Goal: Information Seeking & Learning: Learn about a topic

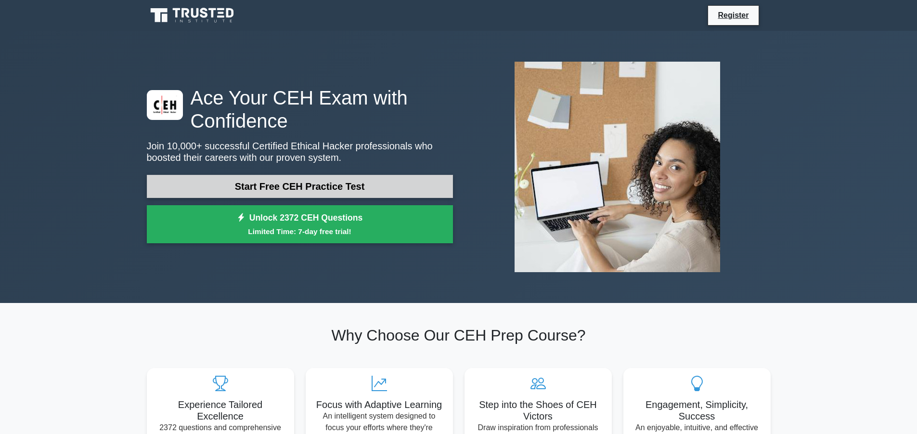
click at [255, 187] on link "Start Free CEH Practice Test" at bounding box center [300, 186] width 306 height 23
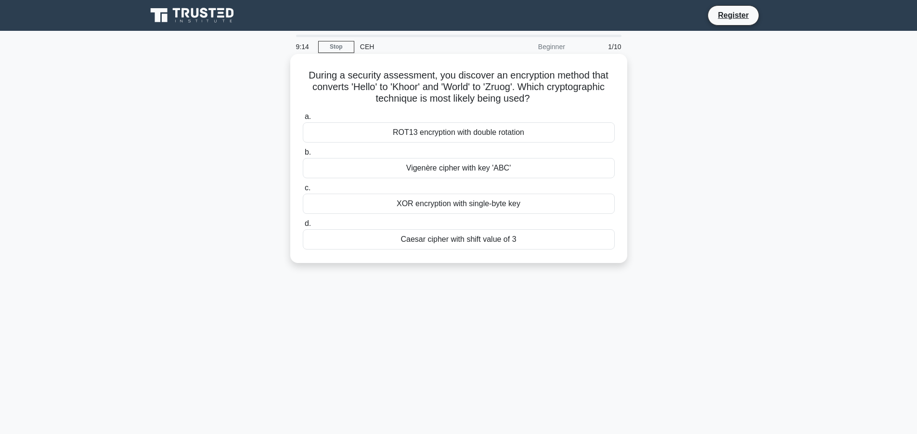
click at [503, 207] on div "XOR encryption with single-byte key" at bounding box center [459, 204] width 312 height 20
click at [303, 191] on input "c. XOR encryption with single-byte key" at bounding box center [303, 188] width 0 height 6
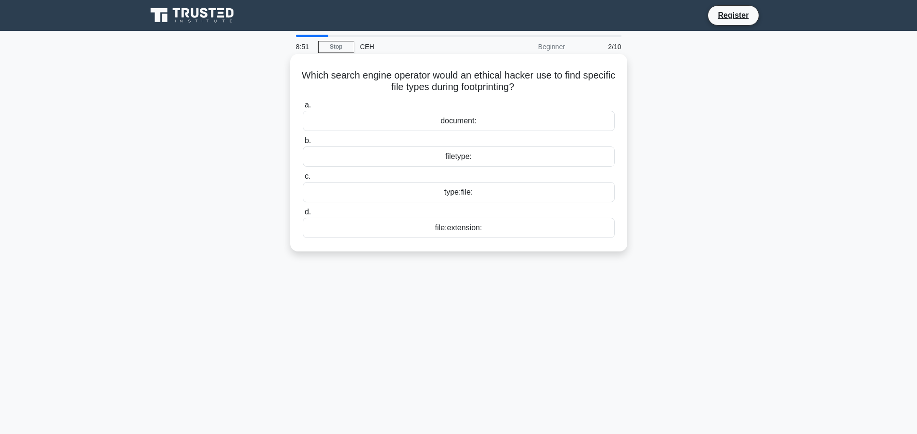
click at [432, 156] on div "filetype:" at bounding box center [459, 156] width 312 height 20
click at [303, 144] on input "b. filetype:" at bounding box center [303, 141] width 0 height 6
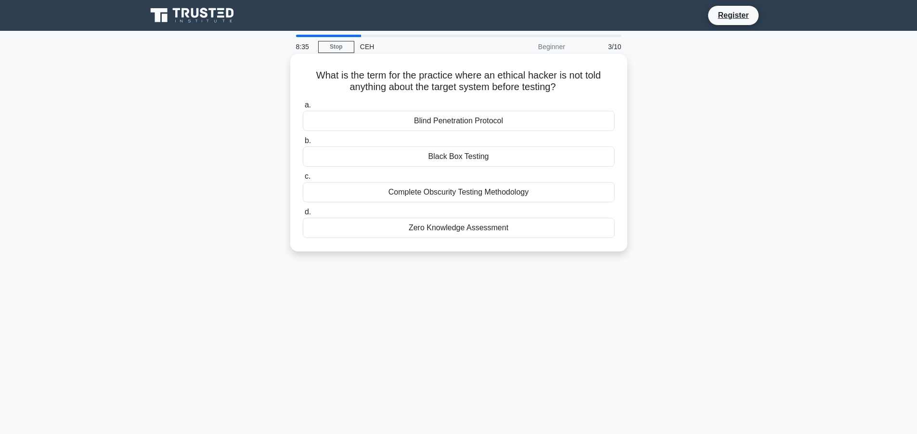
click at [441, 154] on div "Black Box Testing" at bounding box center [459, 156] width 312 height 20
click at [303, 144] on input "b. Black Box Testing" at bounding box center [303, 141] width 0 height 6
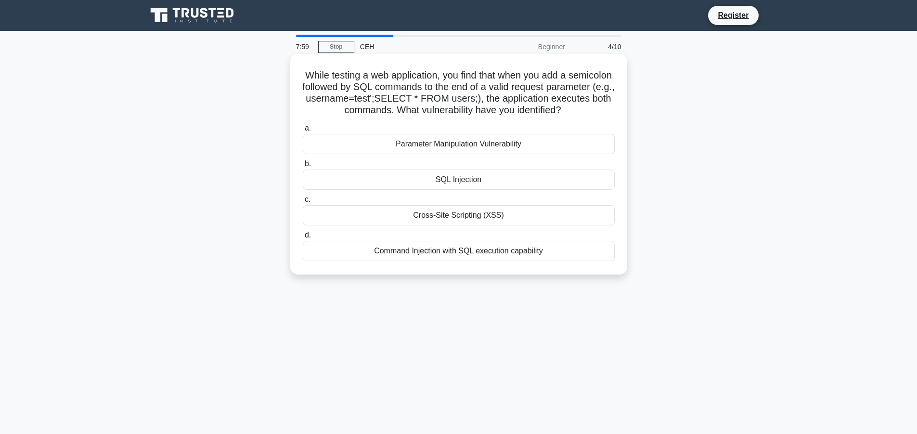
click at [493, 183] on div "SQL Injection" at bounding box center [459, 179] width 312 height 20
click at [303, 167] on input "b. SQL Injection" at bounding box center [303, 164] width 0 height 6
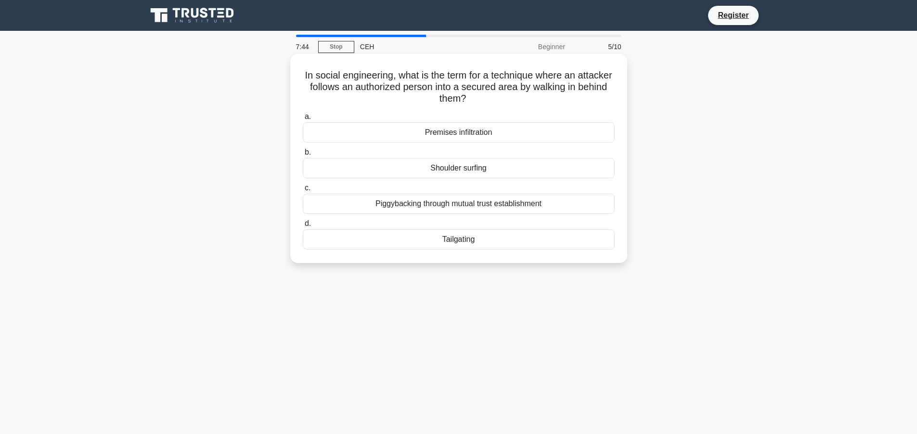
click at [498, 166] on div "Shoulder surfing" at bounding box center [459, 168] width 312 height 20
click at [303, 155] on input "b. Shoulder surfing" at bounding box center [303, 152] width 0 height 6
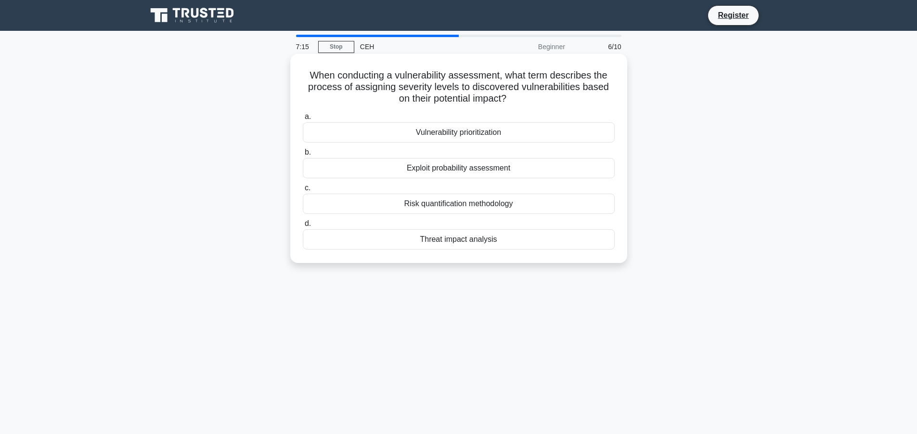
click at [531, 134] on div "Vulnerability prioritization" at bounding box center [459, 132] width 312 height 20
click at [303, 120] on input "a. Vulnerability prioritization" at bounding box center [303, 117] width 0 height 6
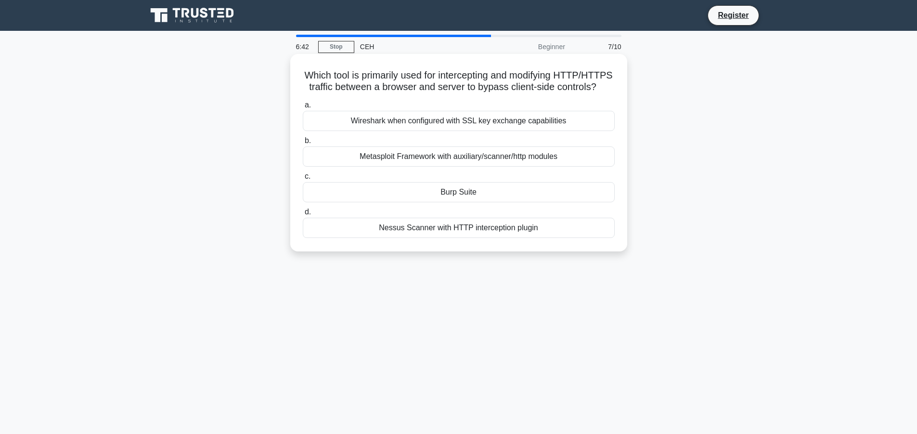
click at [409, 202] on div "Burp Suite" at bounding box center [459, 192] width 312 height 20
click at [303, 180] on input "c. Burp Suite" at bounding box center [303, 176] width 0 height 6
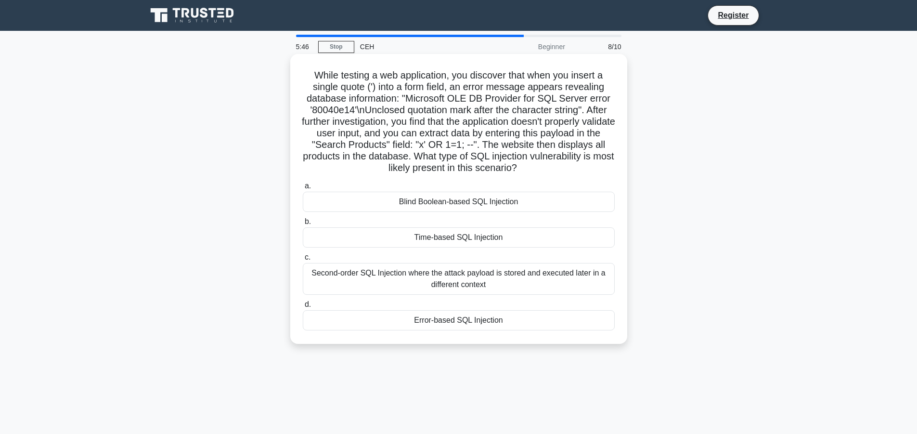
click at [399, 280] on div "Second-order SQL Injection where the attack payload is stored and executed late…" at bounding box center [459, 279] width 312 height 32
click at [303, 260] on input "c. Second-order SQL Injection where the attack payload is stored and executed l…" at bounding box center [303, 257] width 0 height 6
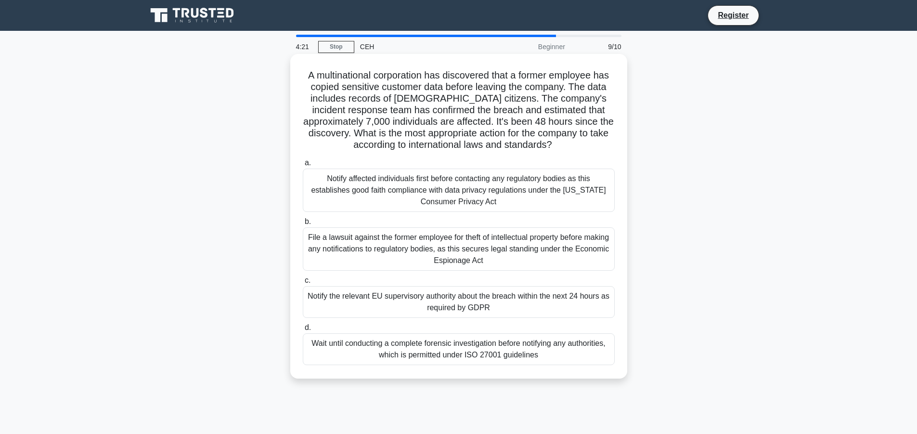
click at [533, 308] on div "Notify the relevant EU supervisory authority about the breach within the next 2…" at bounding box center [459, 302] width 312 height 32
click at [303, 284] on input "c. Notify the relevant EU supervisory authority about the breach within the nex…" at bounding box center [303, 280] width 0 height 6
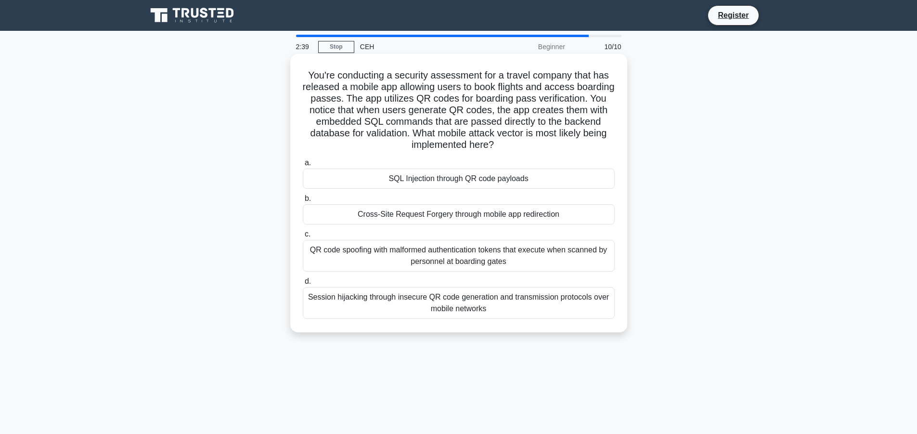
click at [364, 217] on div "Cross-Site Request Forgery through mobile app redirection" at bounding box center [459, 214] width 312 height 20
click at [303, 202] on input "b. Cross-Site Request Forgery through mobile app redirection" at bounding box center [303, 198] width 0 height 6
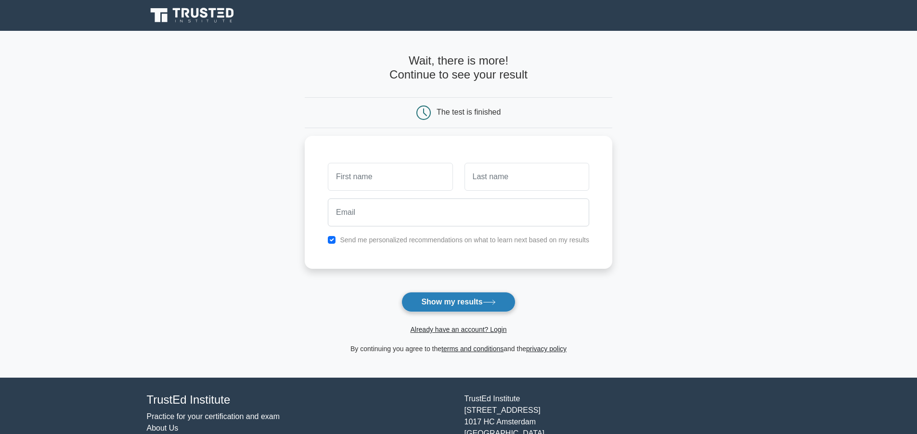
click at [467, 301] on button "Show my results" at bounding box center [458, 302] width 114 height 20
type input "vishal"
type input "bagwan"
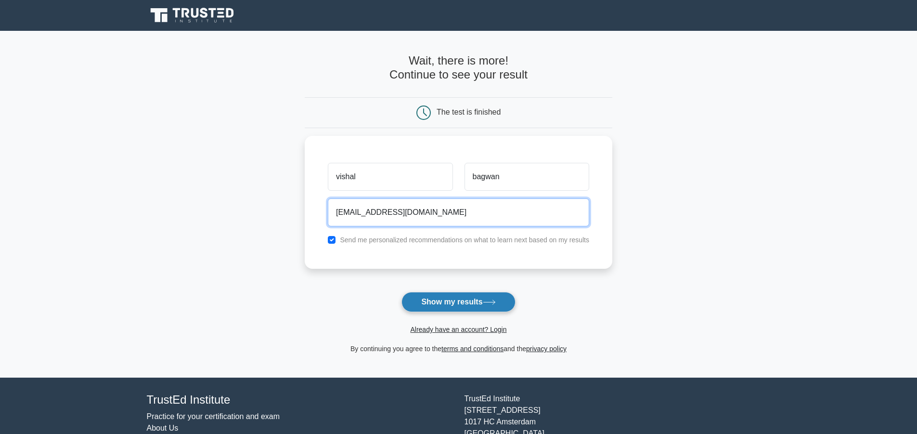
type input "vishabgwn143@gmail.com"
click at [467, 301] on button "Show my results" at bounding box center [458, 302] width 114 height 20
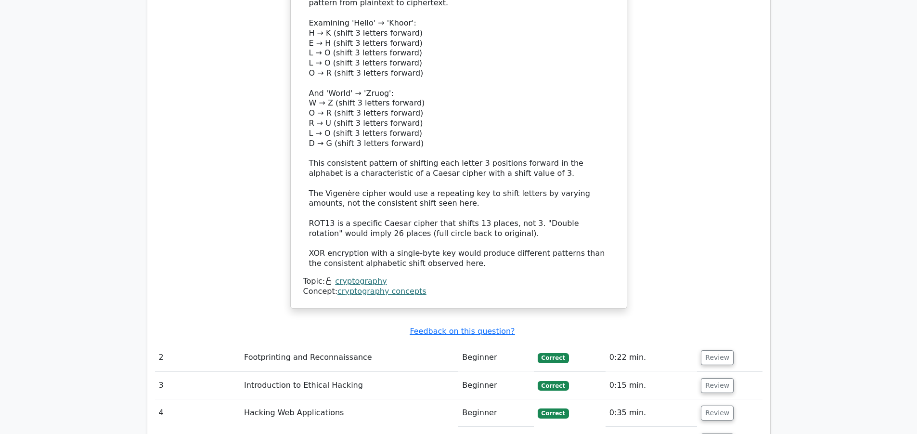
scroll to position [1155, 0]
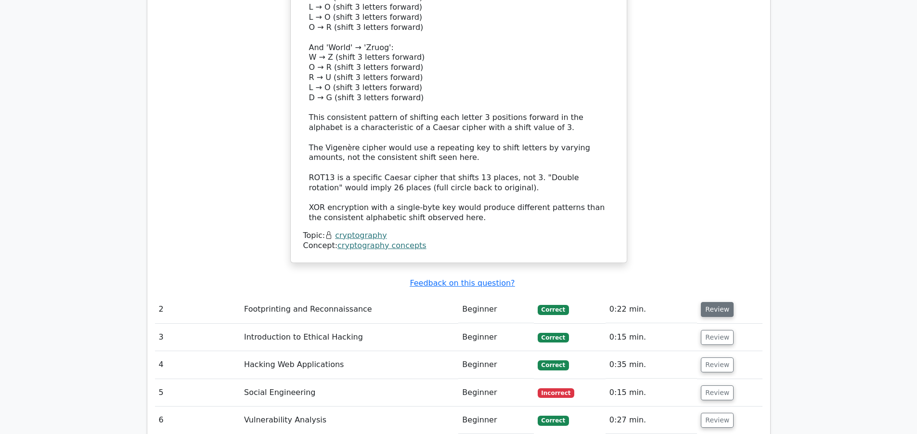
click at [702, 302] on button "Review" at bounding box center [717, 309] width 33 height 15
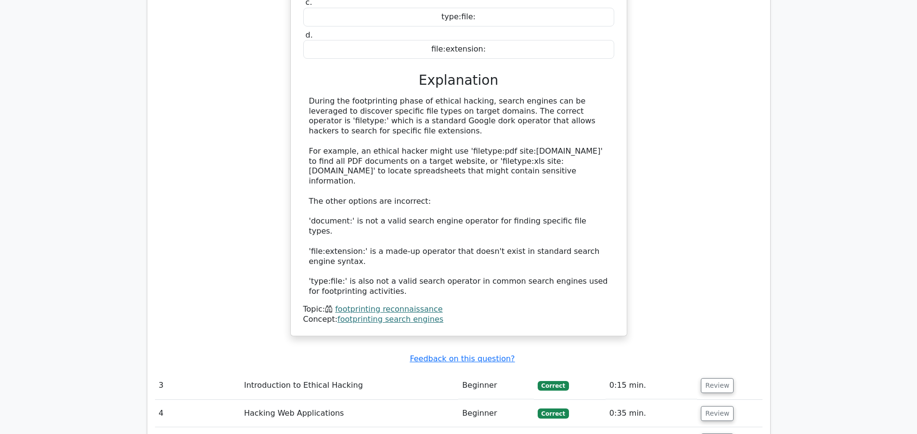
scroll to position [1733, 0]
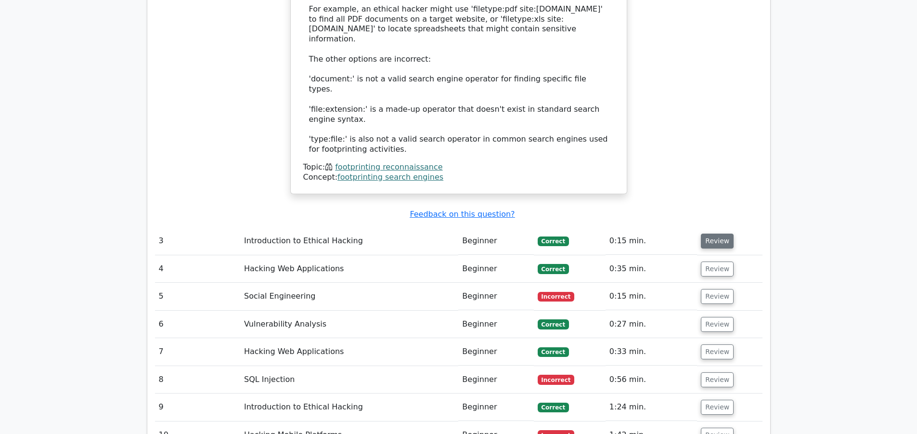
click at [715, 233] on button "Review" at bounding box center [717, 240] width 33 height 15
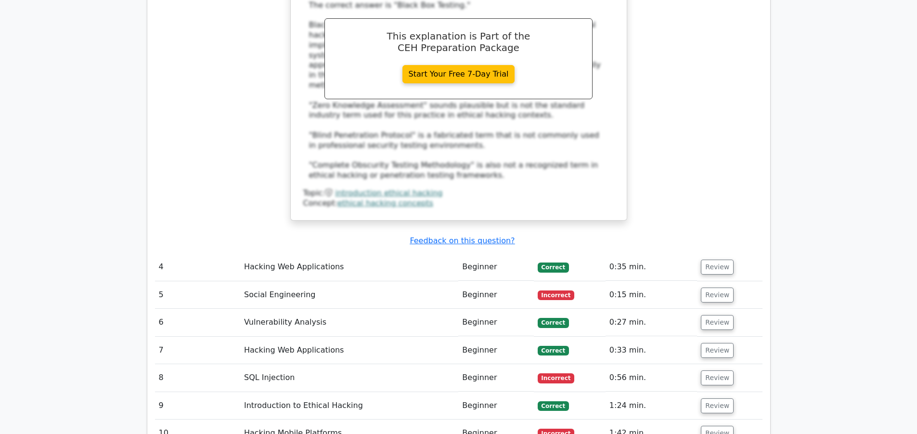
scroll to position [2214, 0]
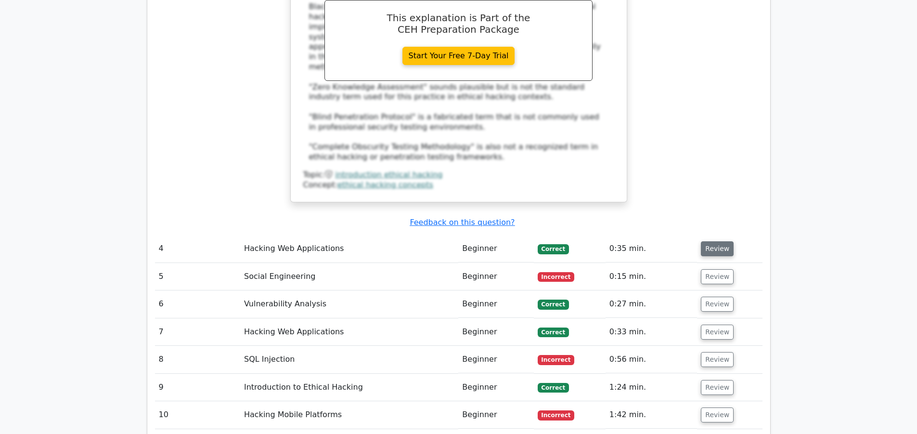
click at [718, 241] on button "Review" at bounding box center [717, 248] width 33 height 15
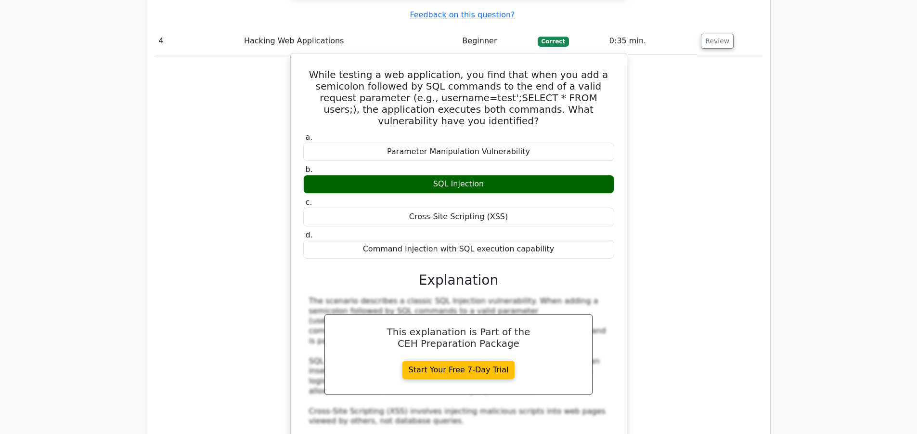
scroll to position [2551, 0]
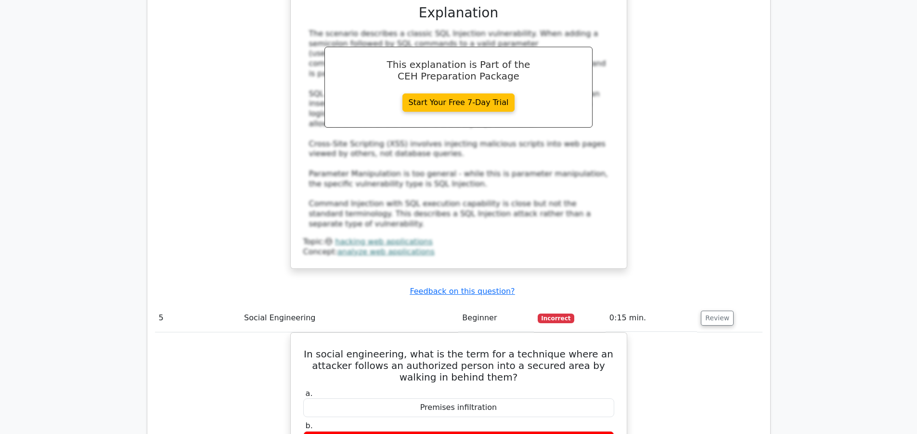
scroll to position [2744, 0]
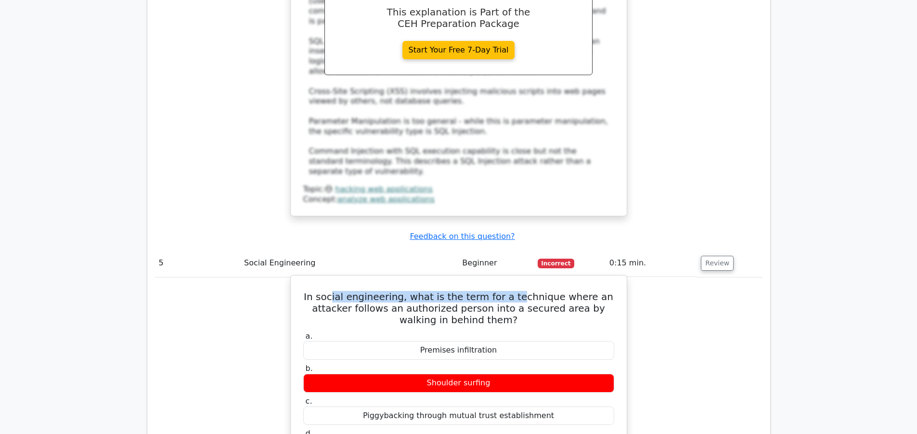
drag, startPoint x: 343, startPoint y: 190, endPoint x: 521, endPoint y: 196, distance: 178.2
click at [521, 291] on h5 "In social engineering, what is the term for a technique where an attacker follo…" at bounding box center [458, 308] width 313 height 35
click at [545, 291] on h5 "In social engineering, what is the term for a technique where an attacker follo…" at bounding box center [458, 308] width 313 height 35
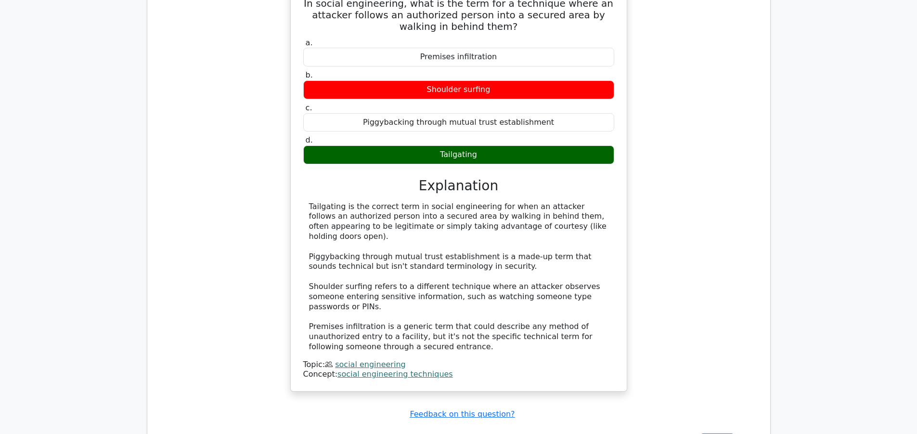
scroll to position [3129, 0]
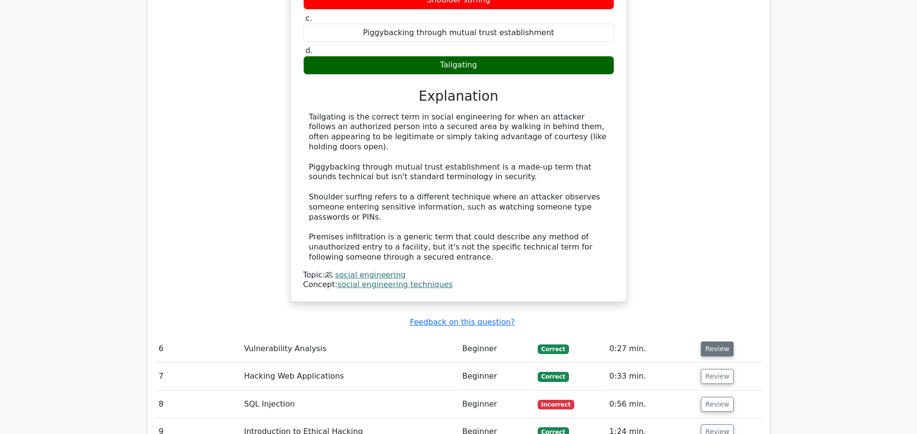
click at [701, 341] on button "Review" at bounding box center [717, 348] width 33 height 15
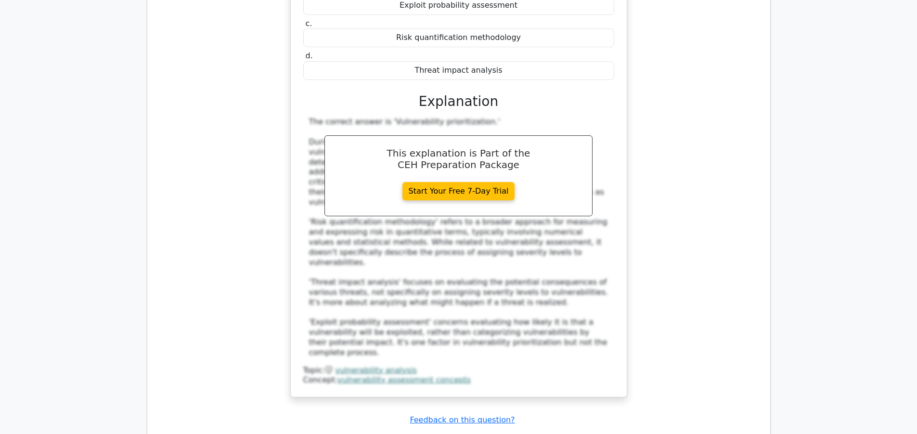
scroll to position [3610, 0]
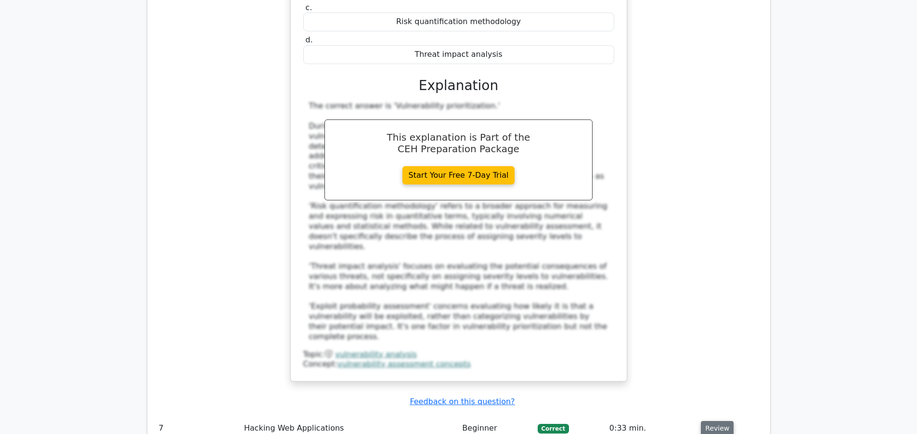
click at [718, 421] on button "Review" at bounding box center [717, 428] width 33 height 15
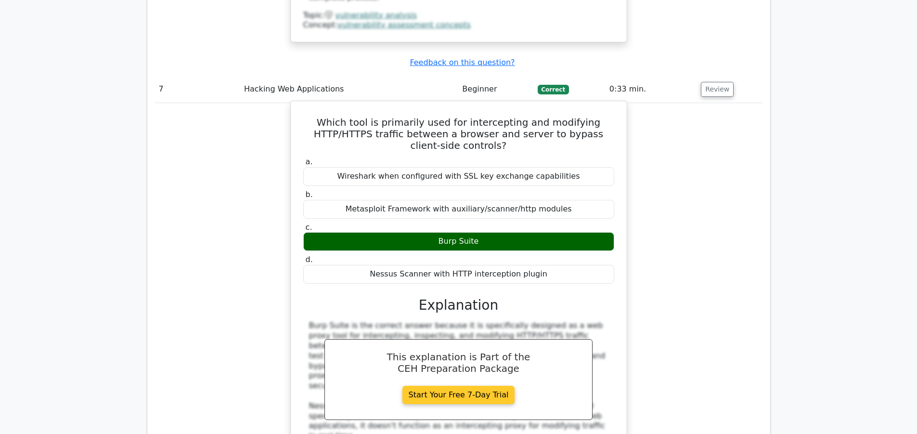
scroll to position [4092, 0]
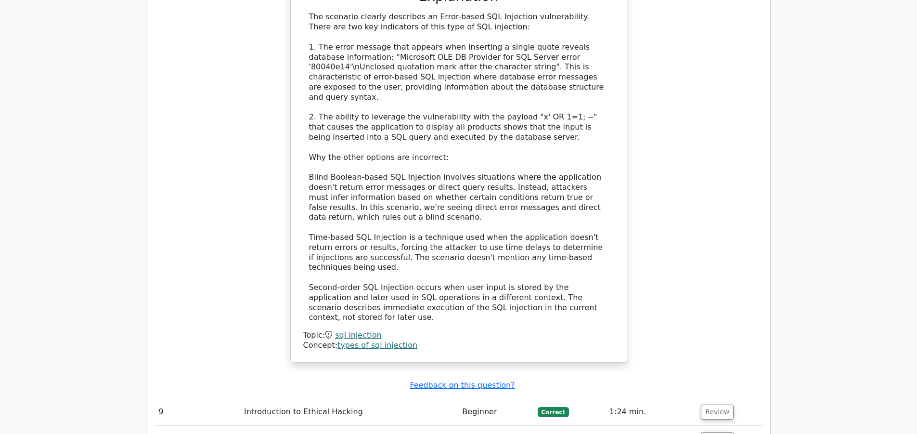
scroll to position [4910, 0]
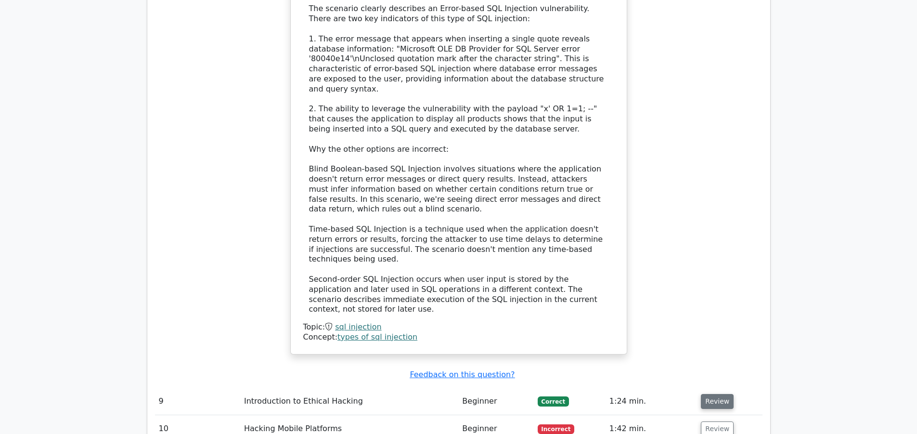
click at [713, 394] on button "Review" at bounding box center [717, 401] width 33 height 15
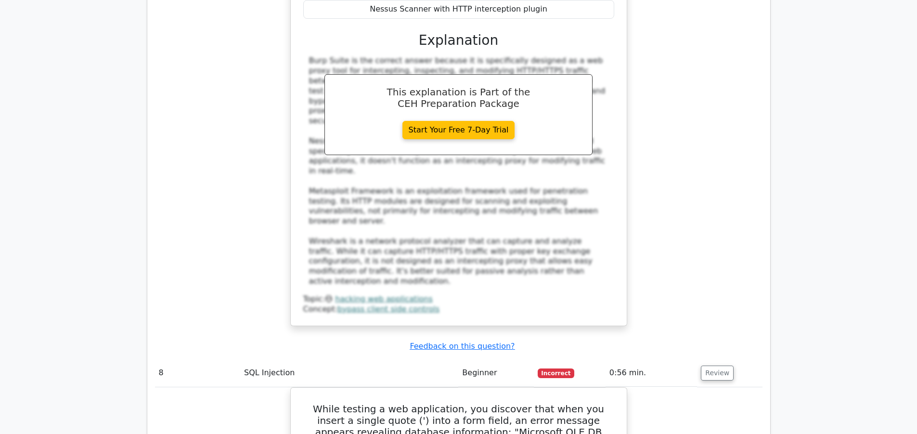
scroll to position [4299, 0]
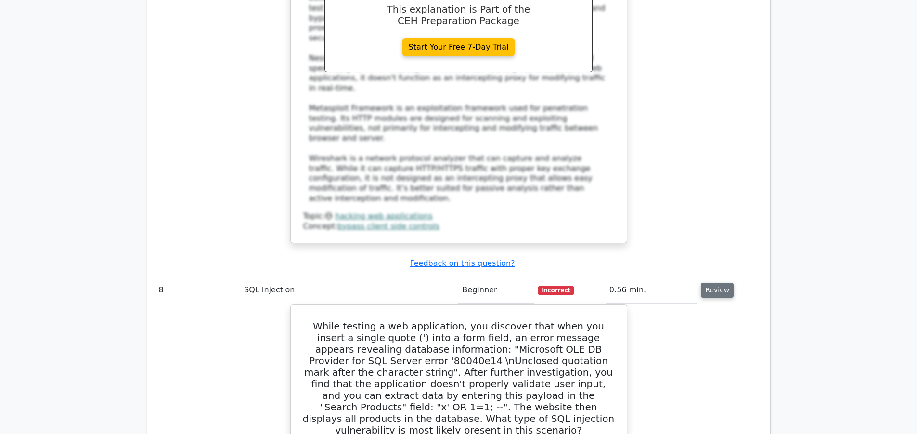
click at [723, 283] on button "Review" at bounding box center [717, 290] width 33 height 15
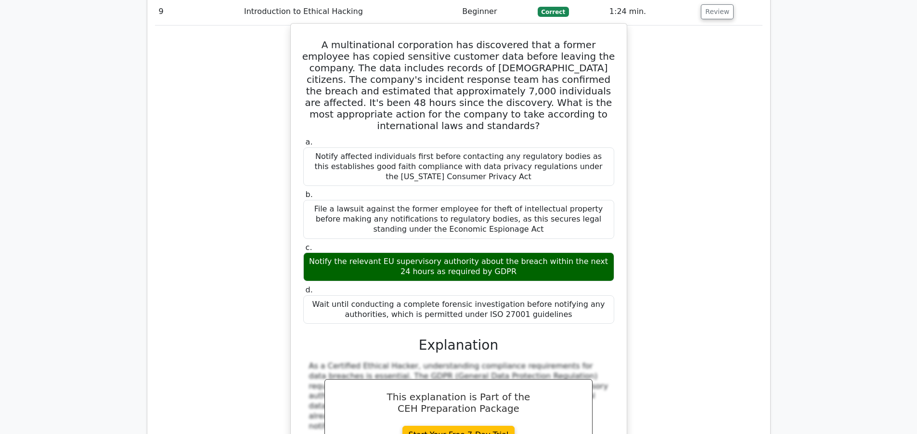
scroll to position [4732, 0]
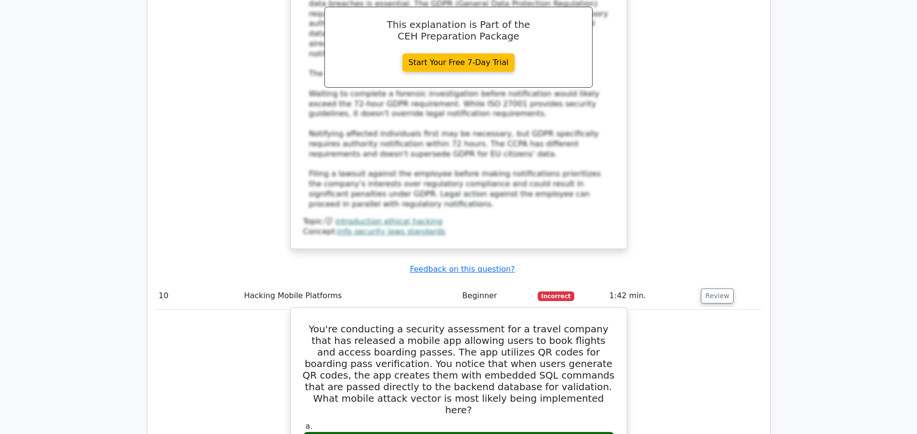
scroll to position [4973, 0]
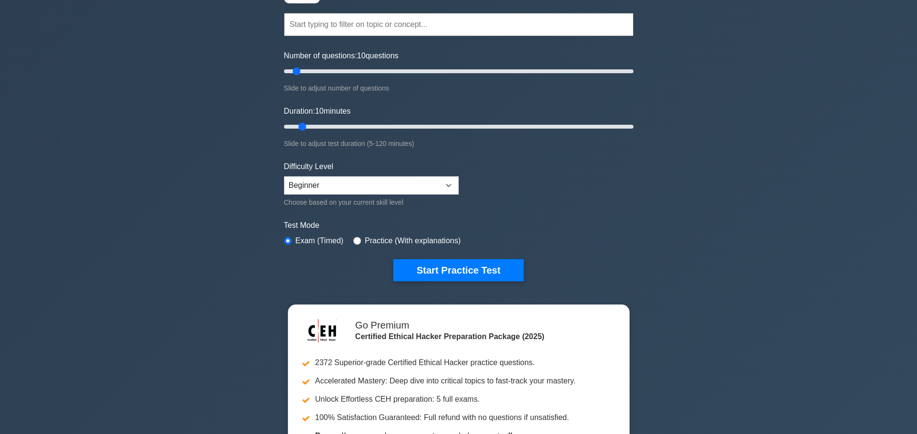
scroll to position [96, 0]
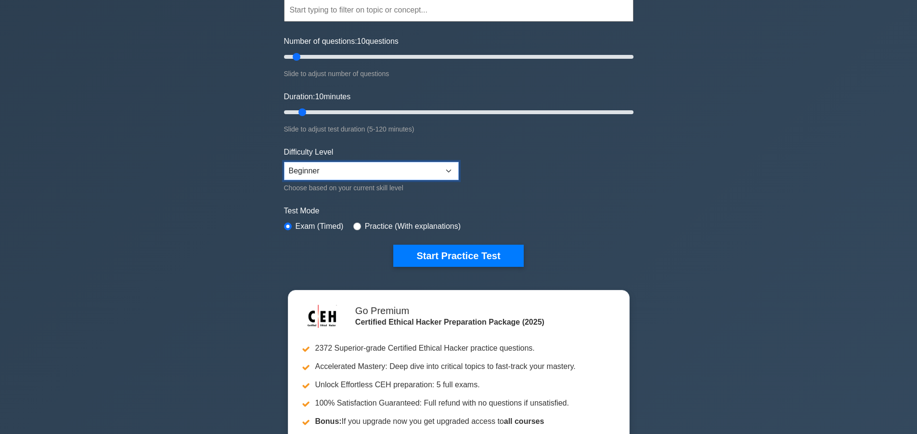
click at [447, 169] on select "Beginner Intermediate Expert" at bounding box center [371, 171] width 175 height 18
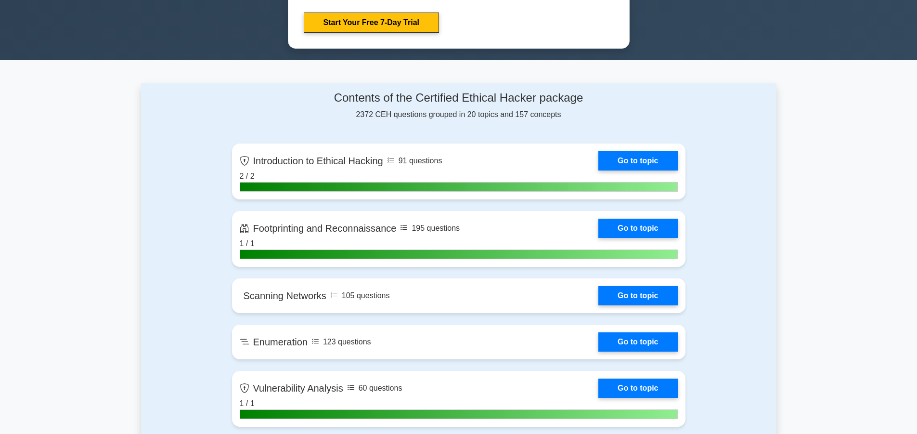
scroll to position [529, 0]
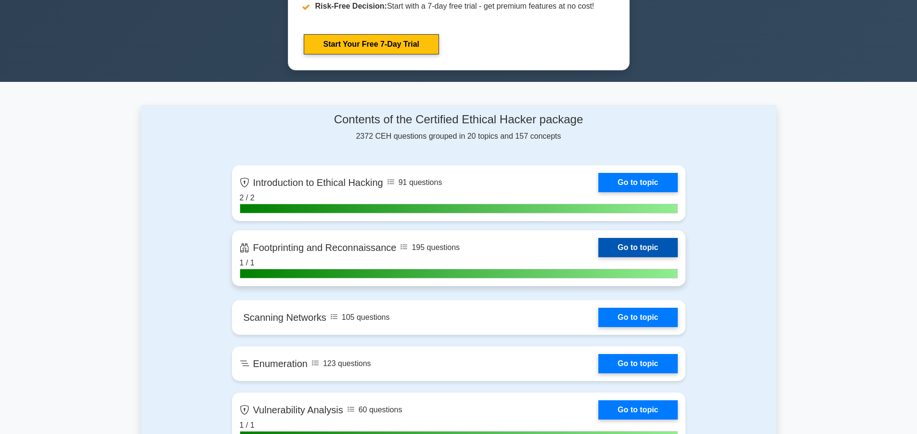
click at [639, 248] on link "Go to topic" at bounding box center [637, 247] width 79 height 19
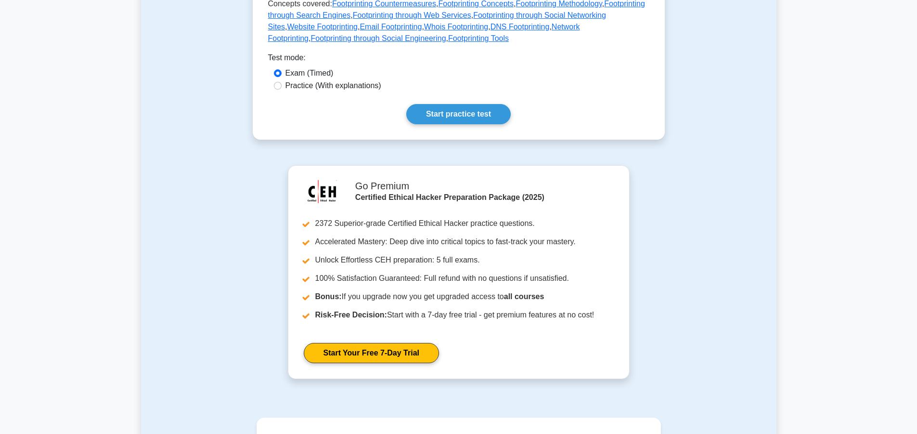
scroll to position [529, 0]
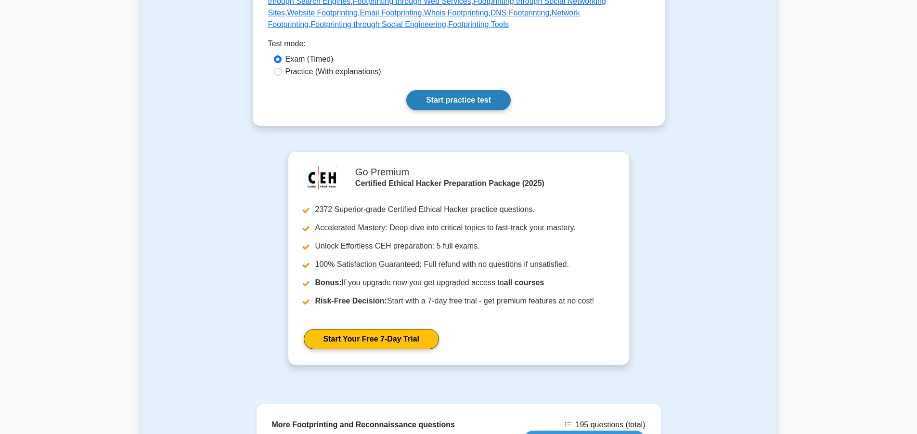
click at [459, 91] on link "Start practice test" at bounding box center [458, 100] width 104 height 20
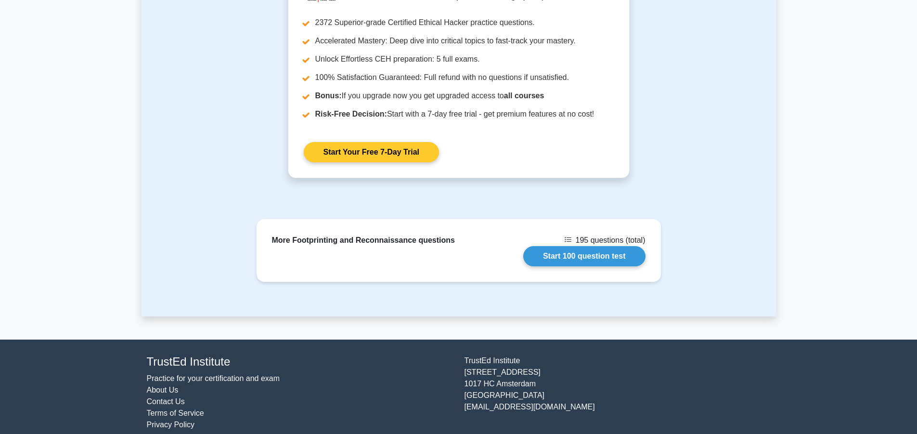
scroll to position [714, 0]
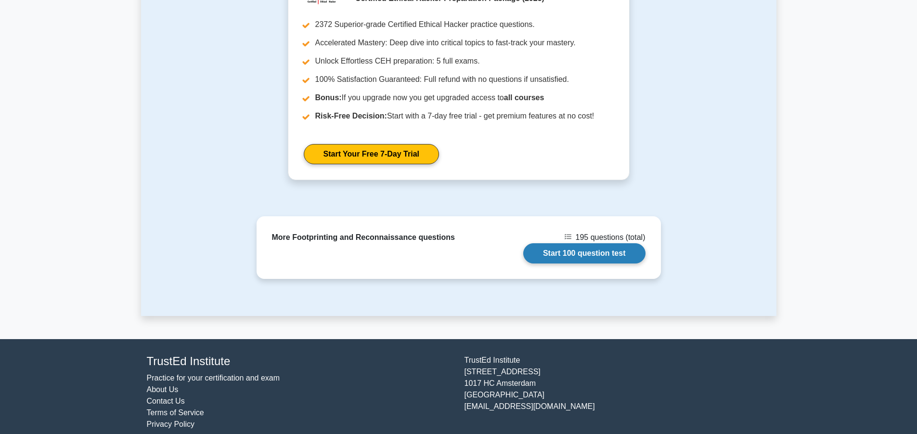
click at [563, 245] on link "Start 100 question test" at bounding box center [584, 253] width 122 height 20
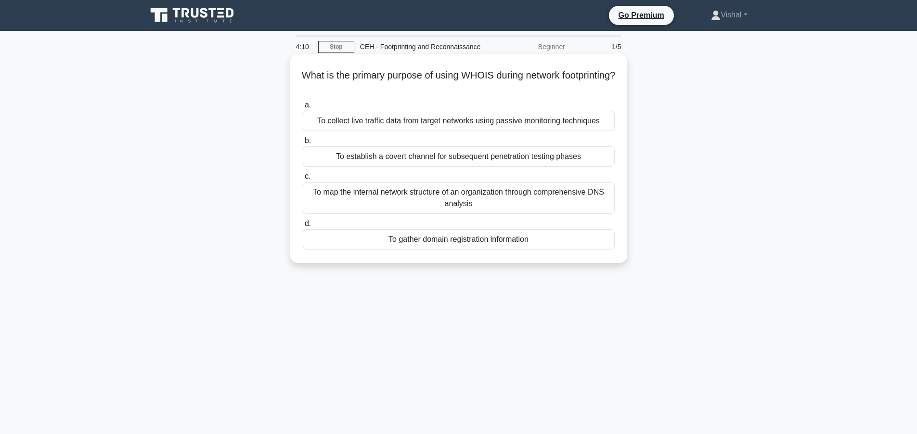
click at [457, 123] on div "To collect live traffic data from target networks using passive monitoring tech…" at bounding box center [459, 121] width 312 height 20
click at [303, 108] on input "a. To collect live traffic data from target networks using passive monitoring t…" at bounding box center [303, 105] width 0 height 6
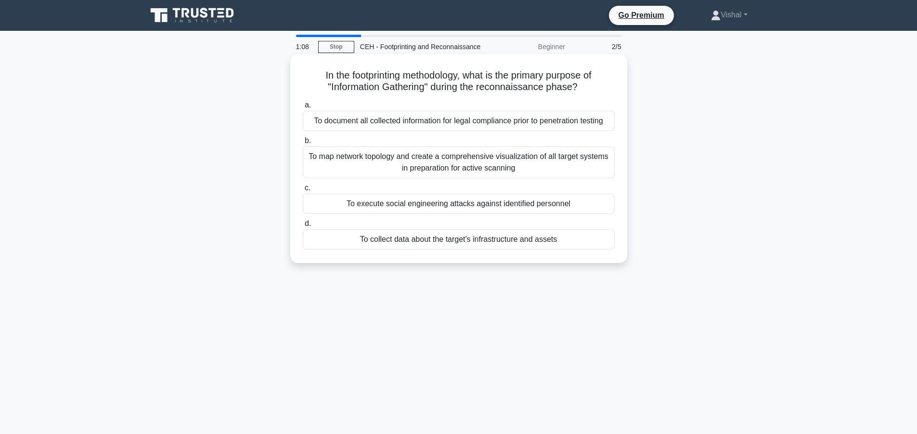
click at [349, 246] on div "To collect data about the target's infrastructure and assets" at bounding box center [459, 239] width 312 height 20
click at [303, 227] on input "d. To collect data about the target's infrastructure and assets" at bounding box center [303, 223] width 0 height 6
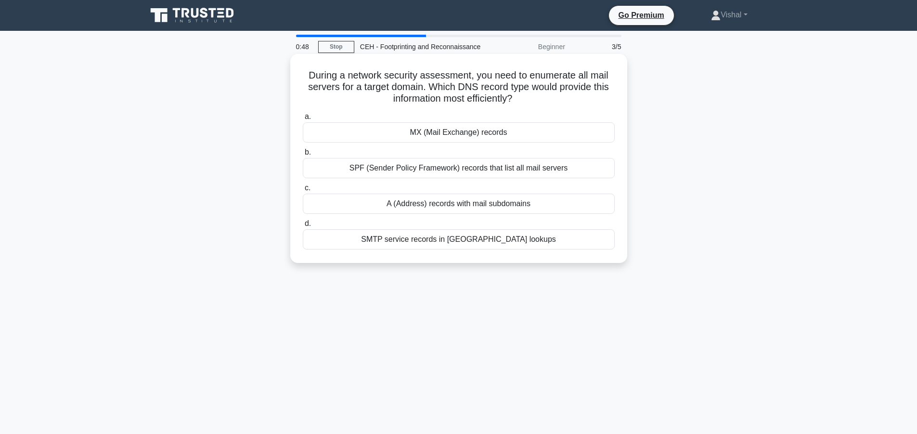
click at [369, 134] on div "MX (Mail Exchange) records" at bounding box center [459, 132] width 312 height 20
click at [303, 120] on input "a. MX (Mail Exchange) records" at bounding box center [303, 117] width 0 height 6
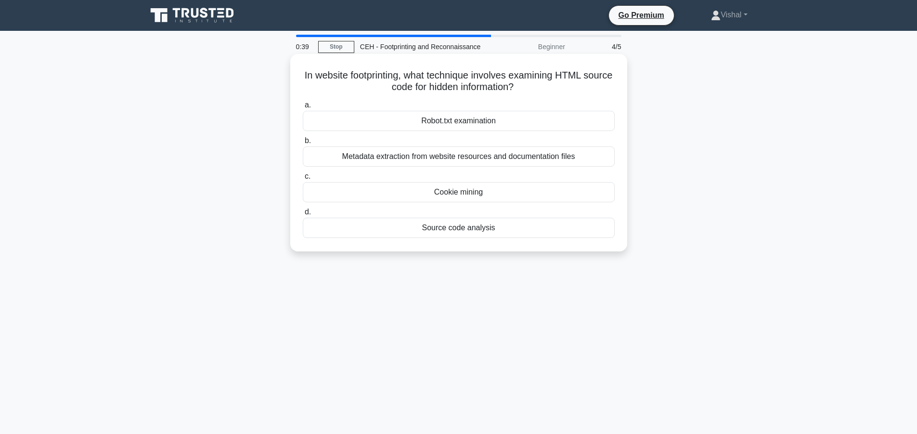
click at [362, 196] on div "Cookie mining" at bounding box center [459, 192] width 312 height 20
click at [303, 180] on input "c. Cookie mining" at bounding box center [303, 176] width 0 height 6
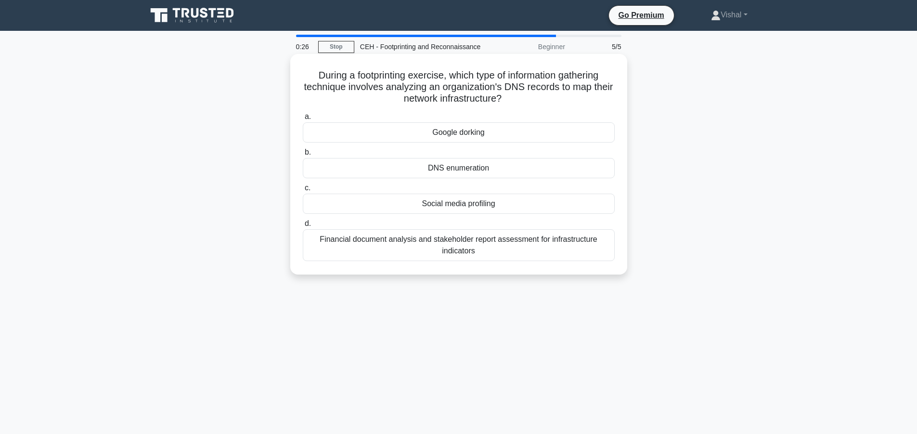
click at [380, 131] on div "Google dorking" at bounding box center [459, 132] width 312 height 20
click at [303, 120] on input "a. Google dorking" at bounding box center [303, 117] width 0 height 6
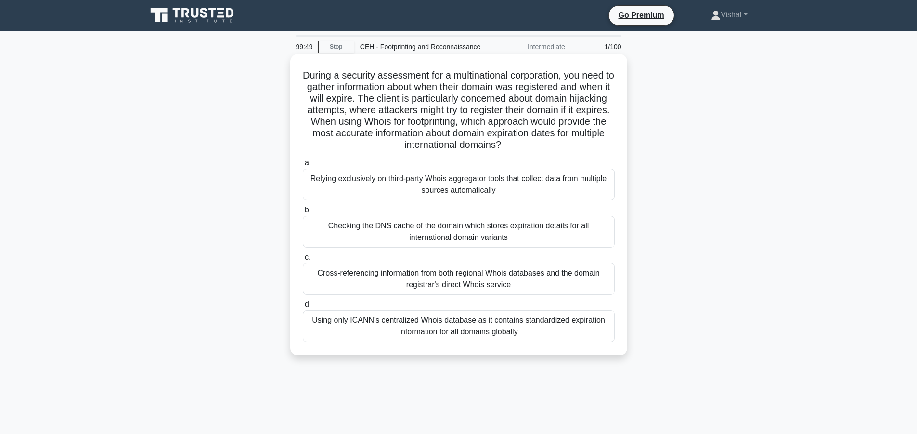
click at [481, 221] on div "Checking the DNS cache of the domain which stores expiration details for all in…" at bounding box center [459, 232] width 312 height 32
click at [303, 213] on input "b. Checking the DNS cache of the domain which stores expiration details for all…" at bounding box center [303, 210] width 0 height 6
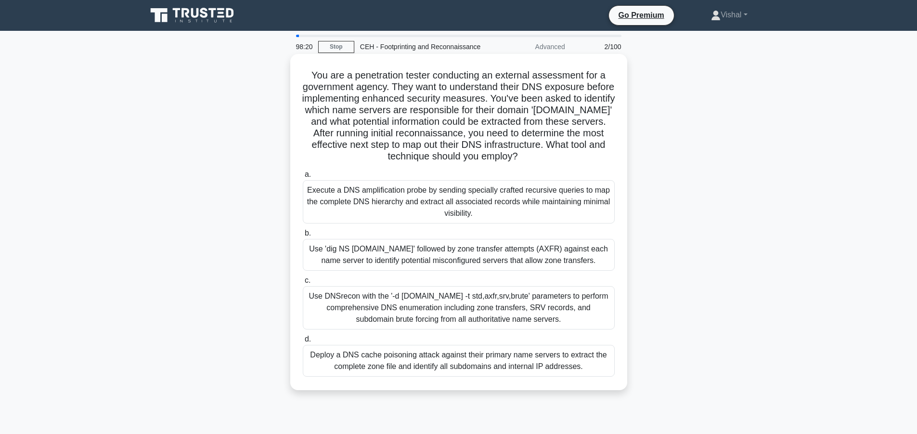
click at [425, 363] on div "Deploy a DNS cache poisoning attack against their primary name servers to extra…" at bounding box center [459, 361] width 312 height 32
click at [303, 342] on input "d. Deploy a DNS cache poisoning attack against their primary name servers to ex…" at bounding box center [303, 339] width 0 height 6
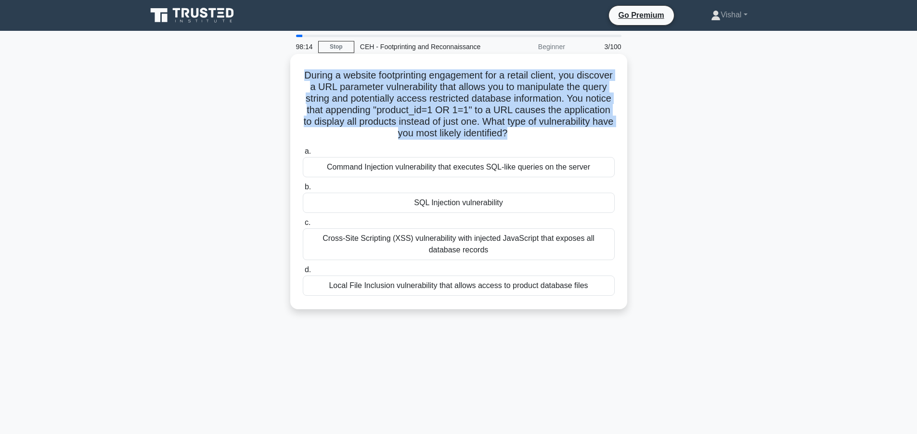
drag, startPoint x: 317, startPoint y: 78, endPoint x: 549, endPoint y: 135, distance: 238.8
click at [549, 135] on h5 "During a website footprinting engagement for a retail client, you discover a UR…" at bounding box center [459, 104] width 314 height 70
copy h5 "During a website footprinting engagement for a retail client, you discover a UR…"
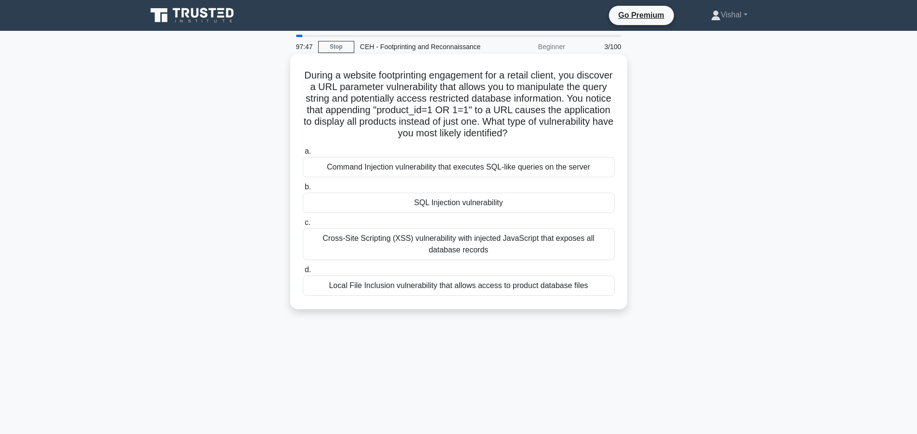
click at [341, 146] on label "a. Command Injection vulnerability that executes SQL-like queries on the server" at bounding box center [459, 161] width 312 height 32
click at [303, 148] on input "a. Command Injection vulnerability that executes SQL-like queries on the server" at bounding box center [303, 151] width 0 height 6
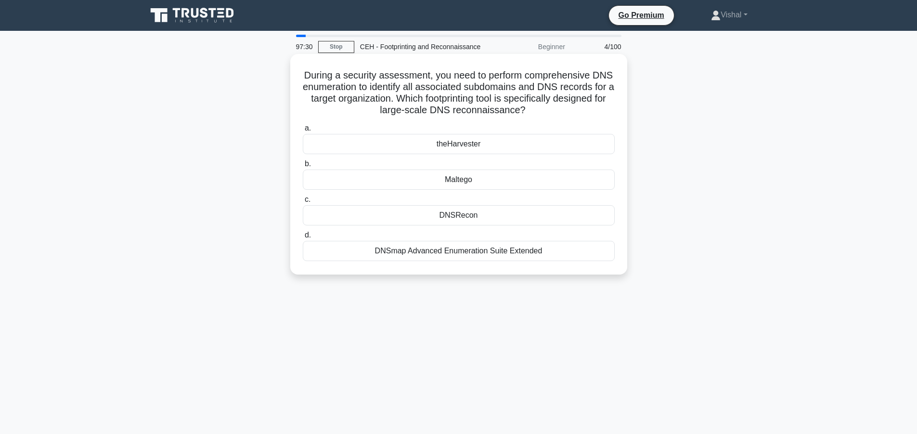
click at [340, 142] on div "theHarvester" at bounding box center [459, 144] width 312 height 20
click at [303, 131] on input "a. theHarvester" at bounding box center [303, 128] width 0 height 6
